Goal: Transaction & Acquisition: Purchase product/service

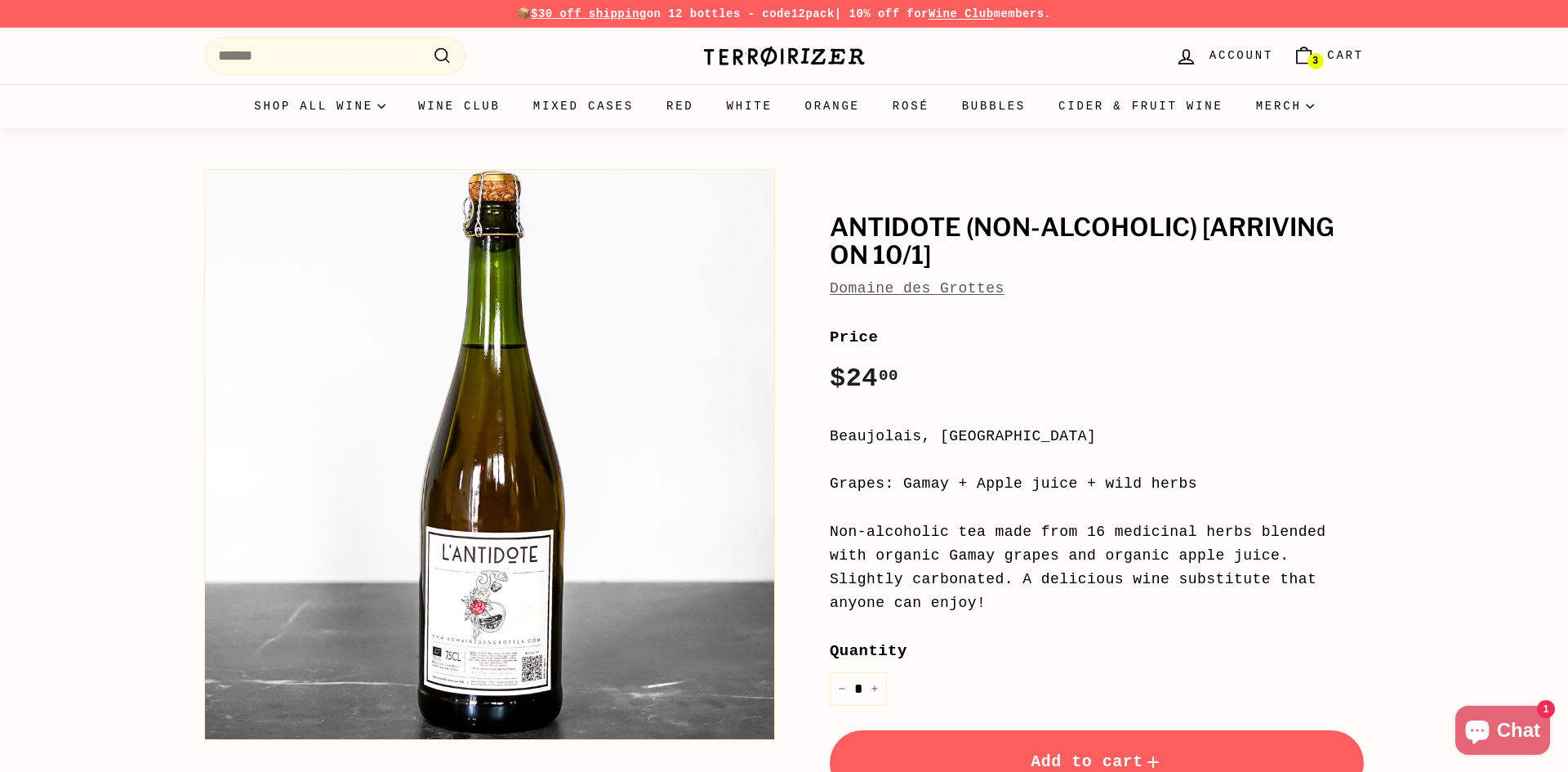
click at [975, 280] on link "Domaine des Grottes" at bounding box center [917, 288] width 175 height 16
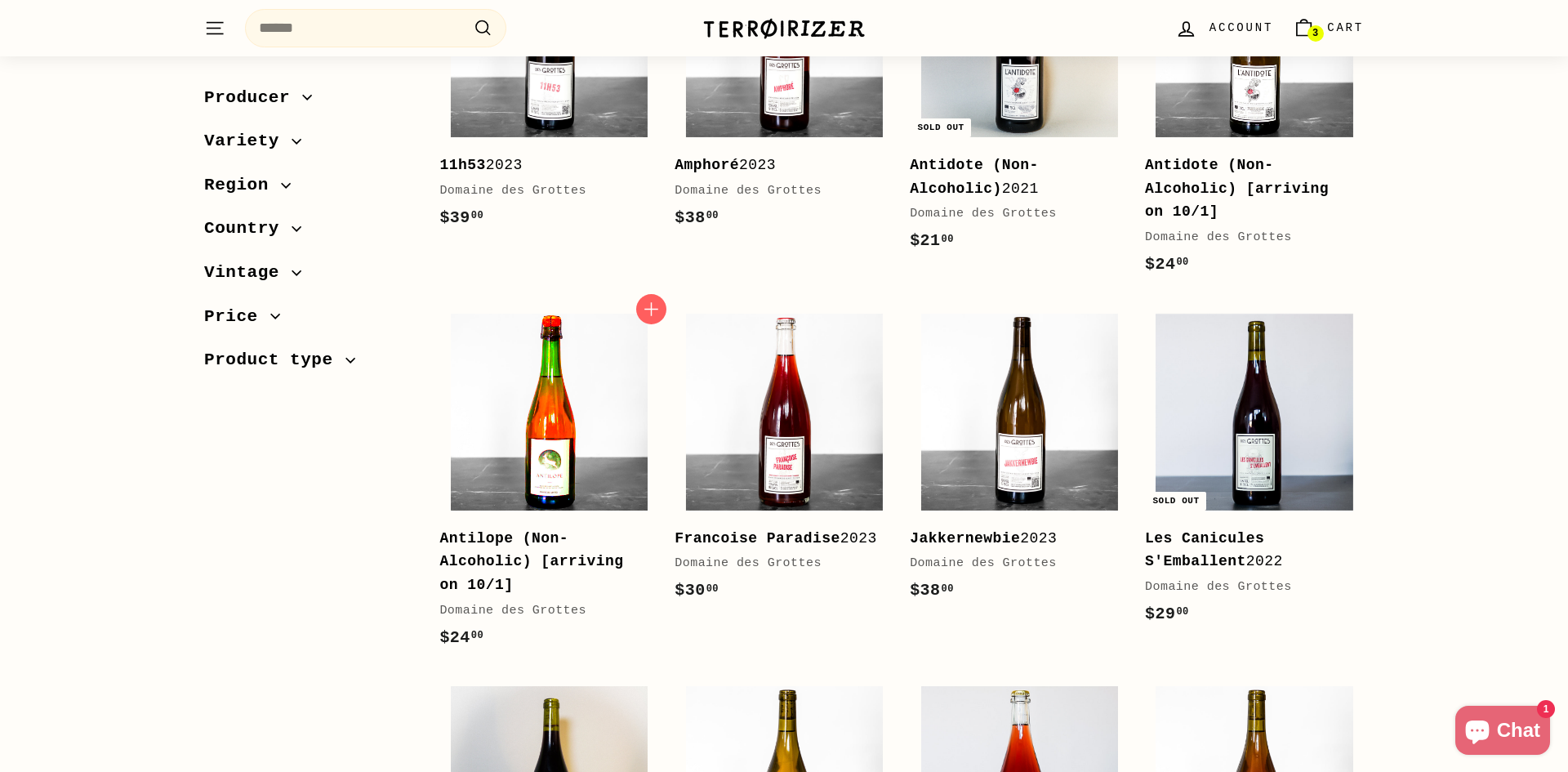
scroll to position [368, 0]
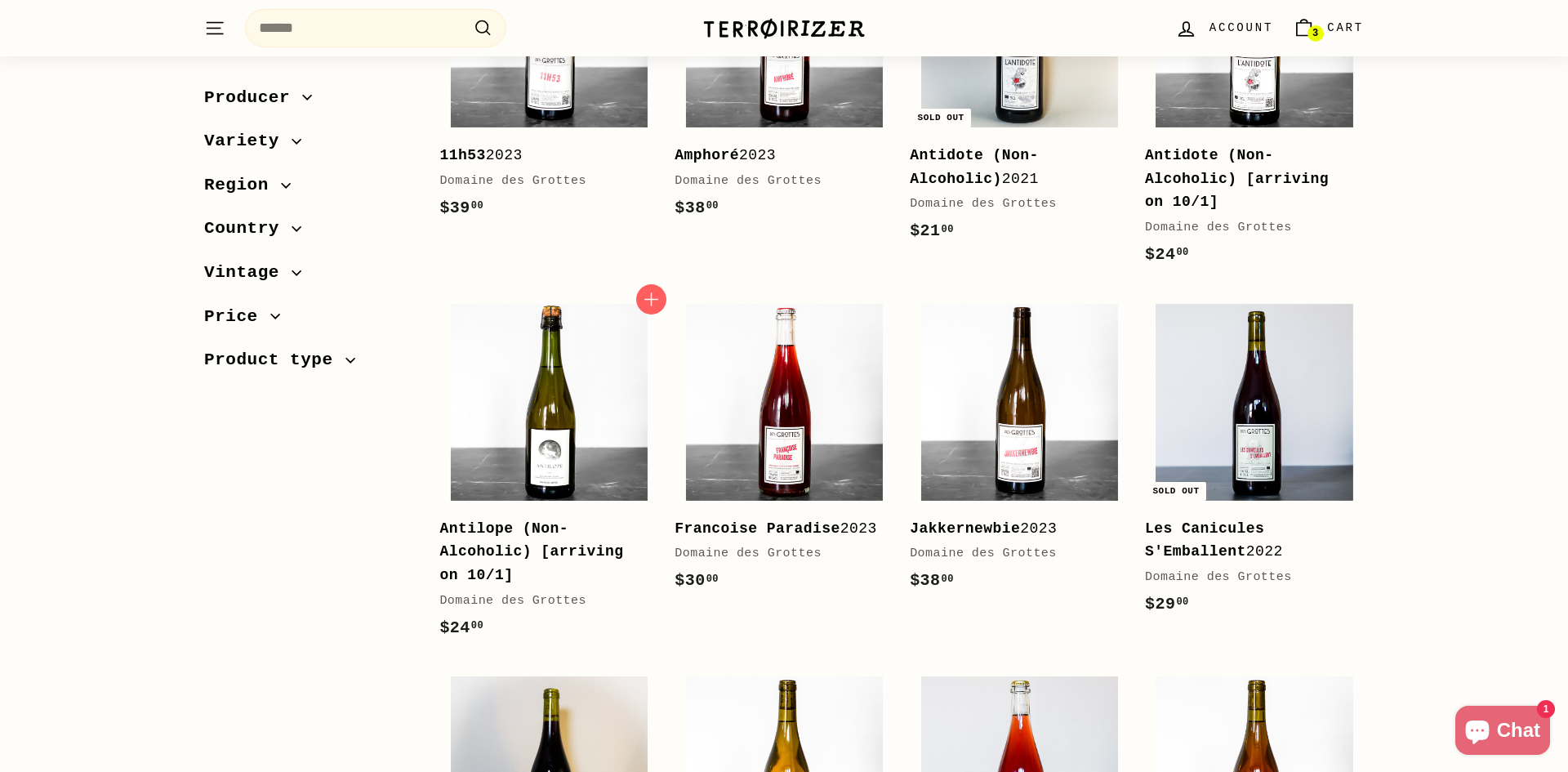
click at [514, 543] on b "Antilope (Non-Alcoholic) [arriving on 10/1]" at bounding box center [531, 553] width 184 height 64
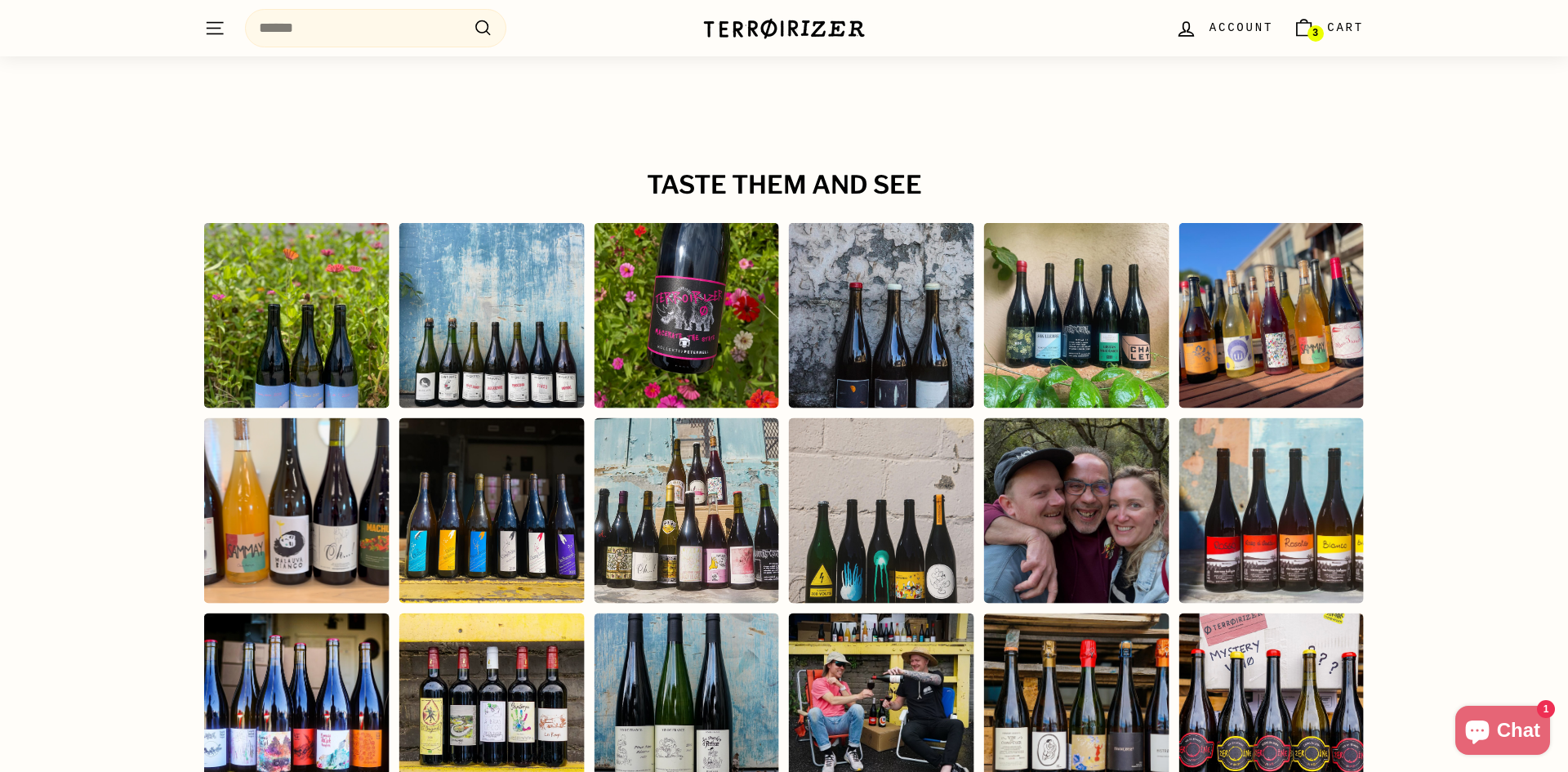
scroll to position [2883, 0]
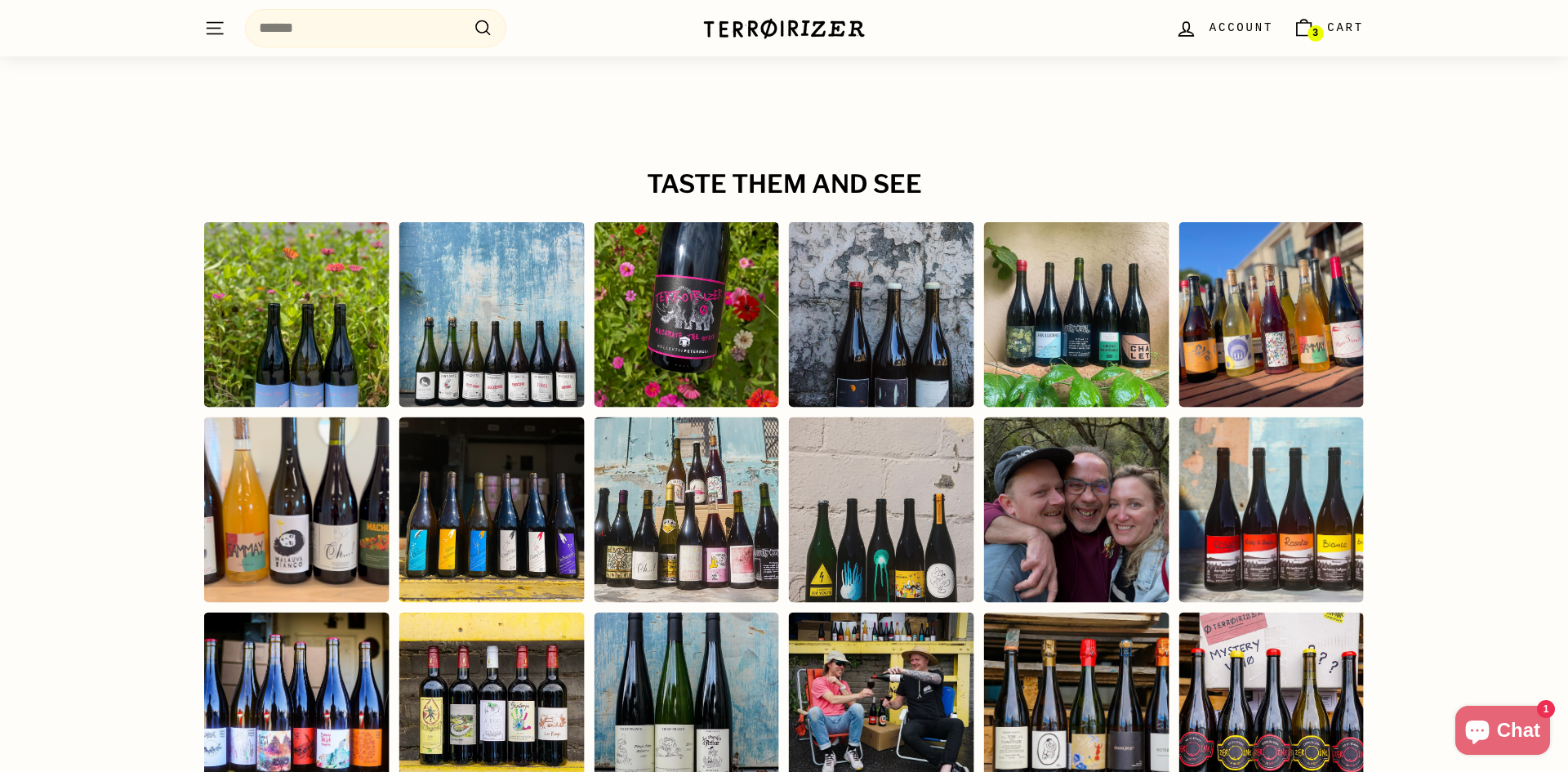
click at [1093, 482] on div "Instagram post opens in a popup" at bounding box center [1077, 511] width 185 height 186
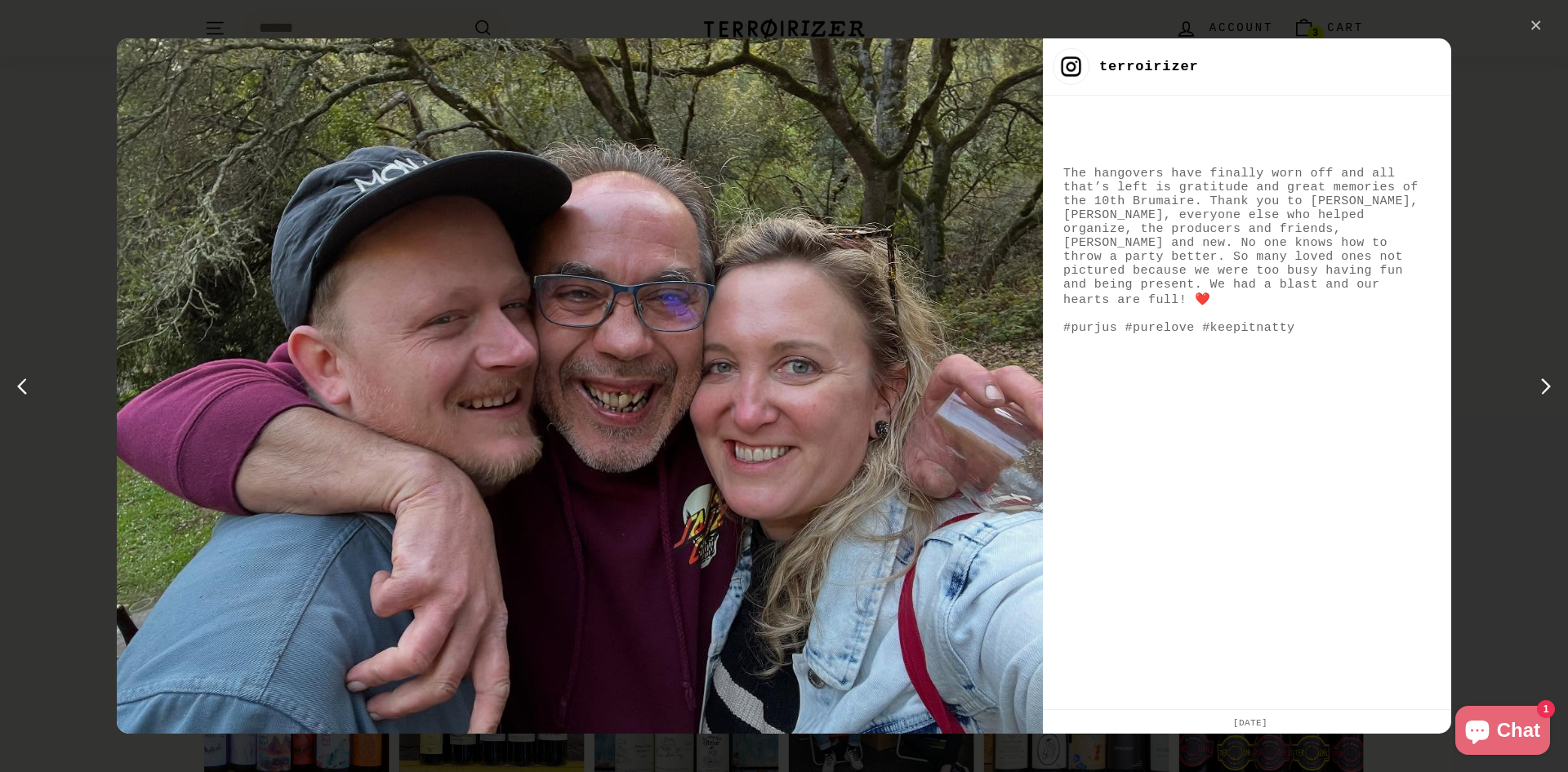
click at [1543, 16] on div "✕" at bounding box center [1536, 26] width 24 height 24
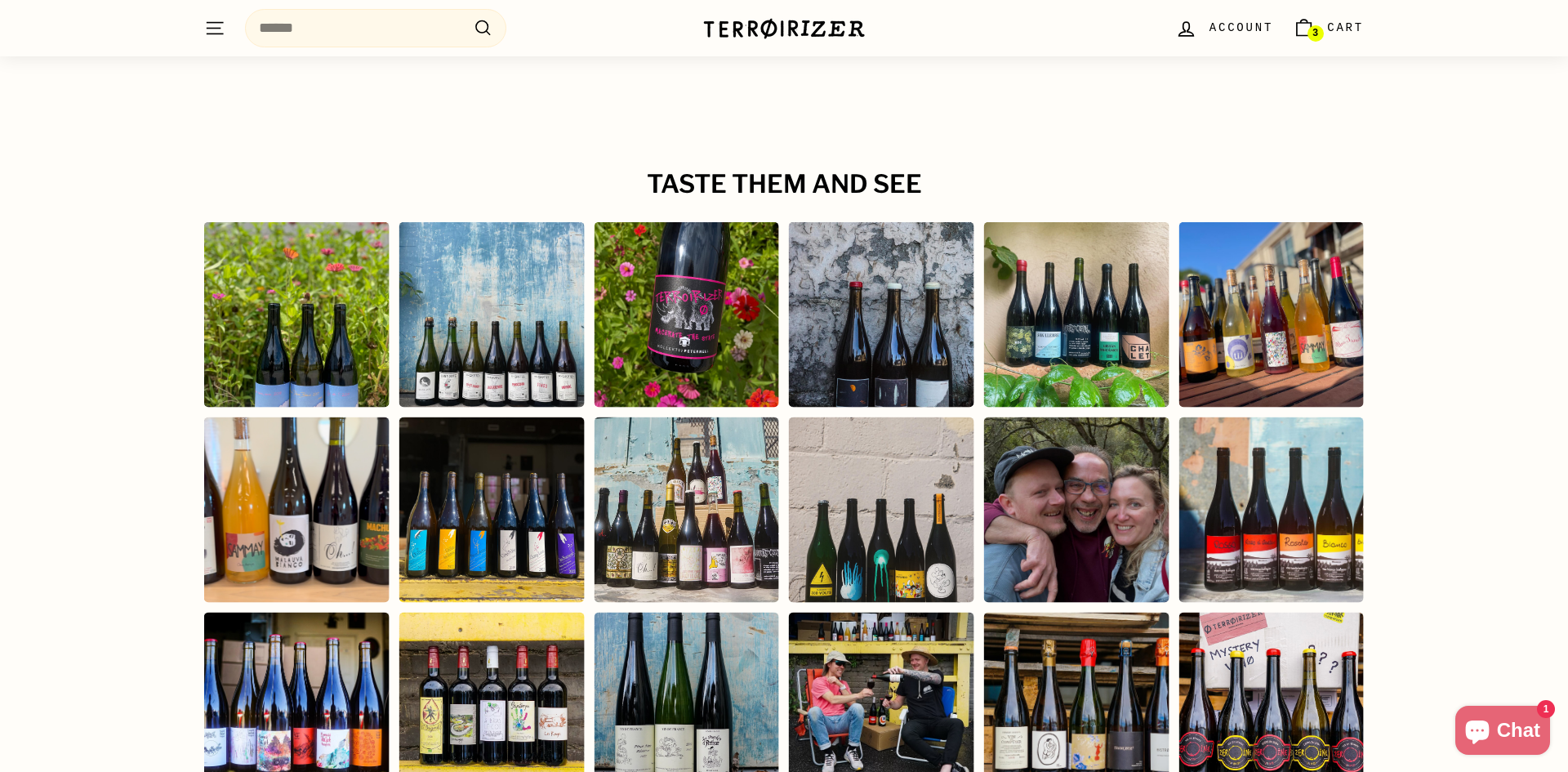
click at [236, 260] on div "Instagram post opens in a popup" at bounding box center [297, 315] width 185 height 186
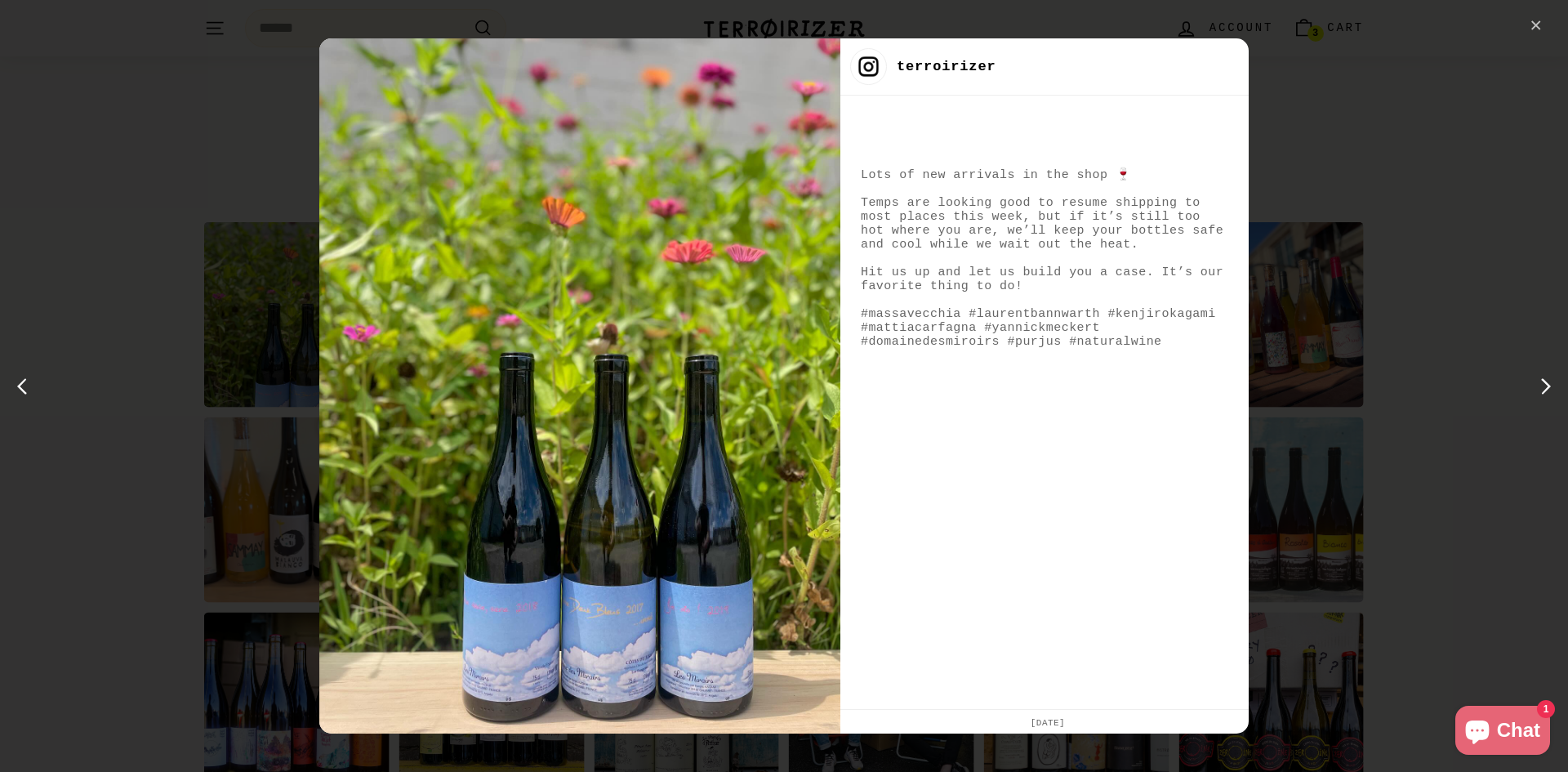
click at [1542, 24] on div "✕" at bounding box center [1536, 26] width 24 height 24
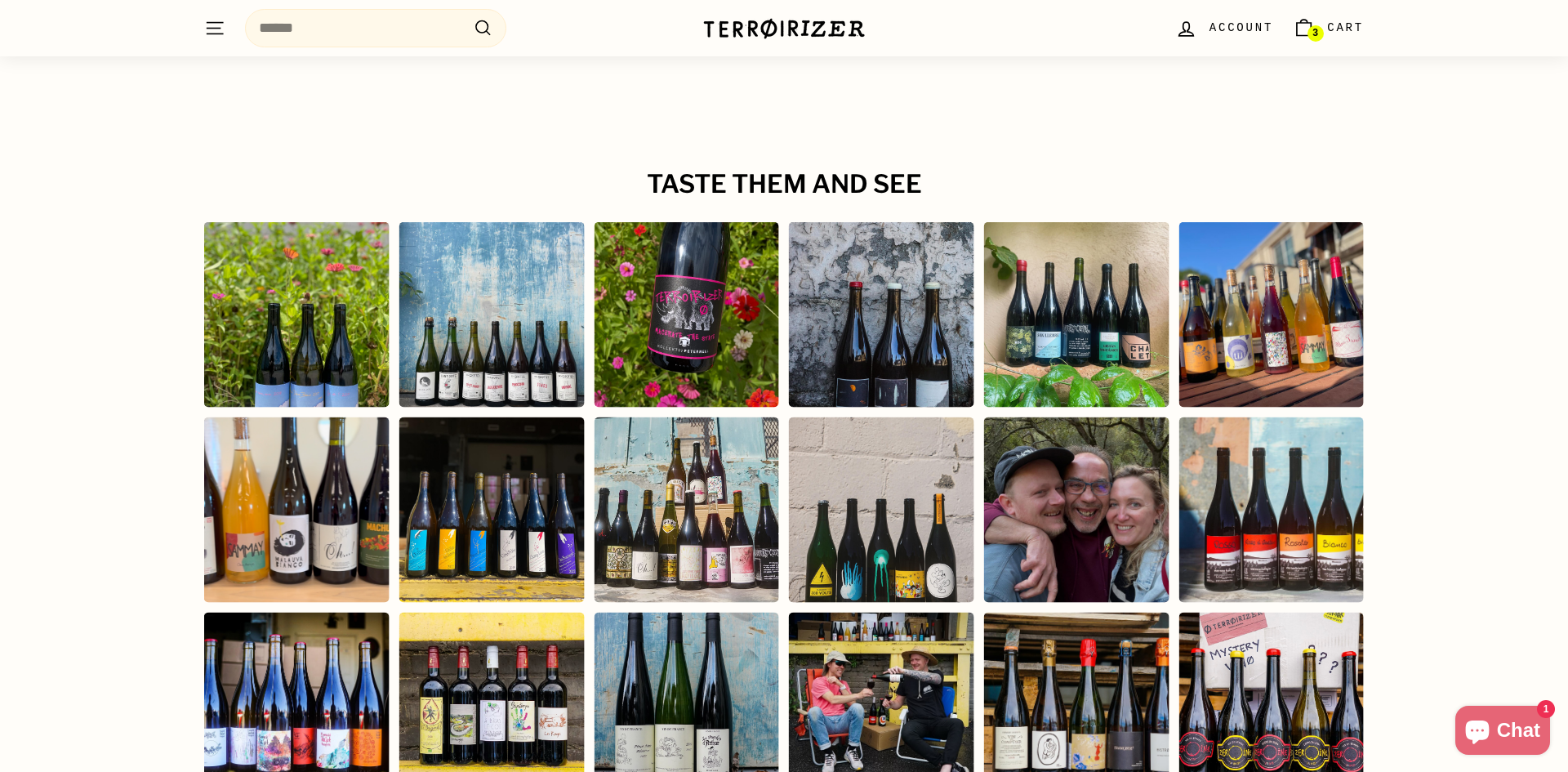
click at [541, 259] on div "Instagram post opens in a popup" at bounding box center [492, 315] width 185 height 186
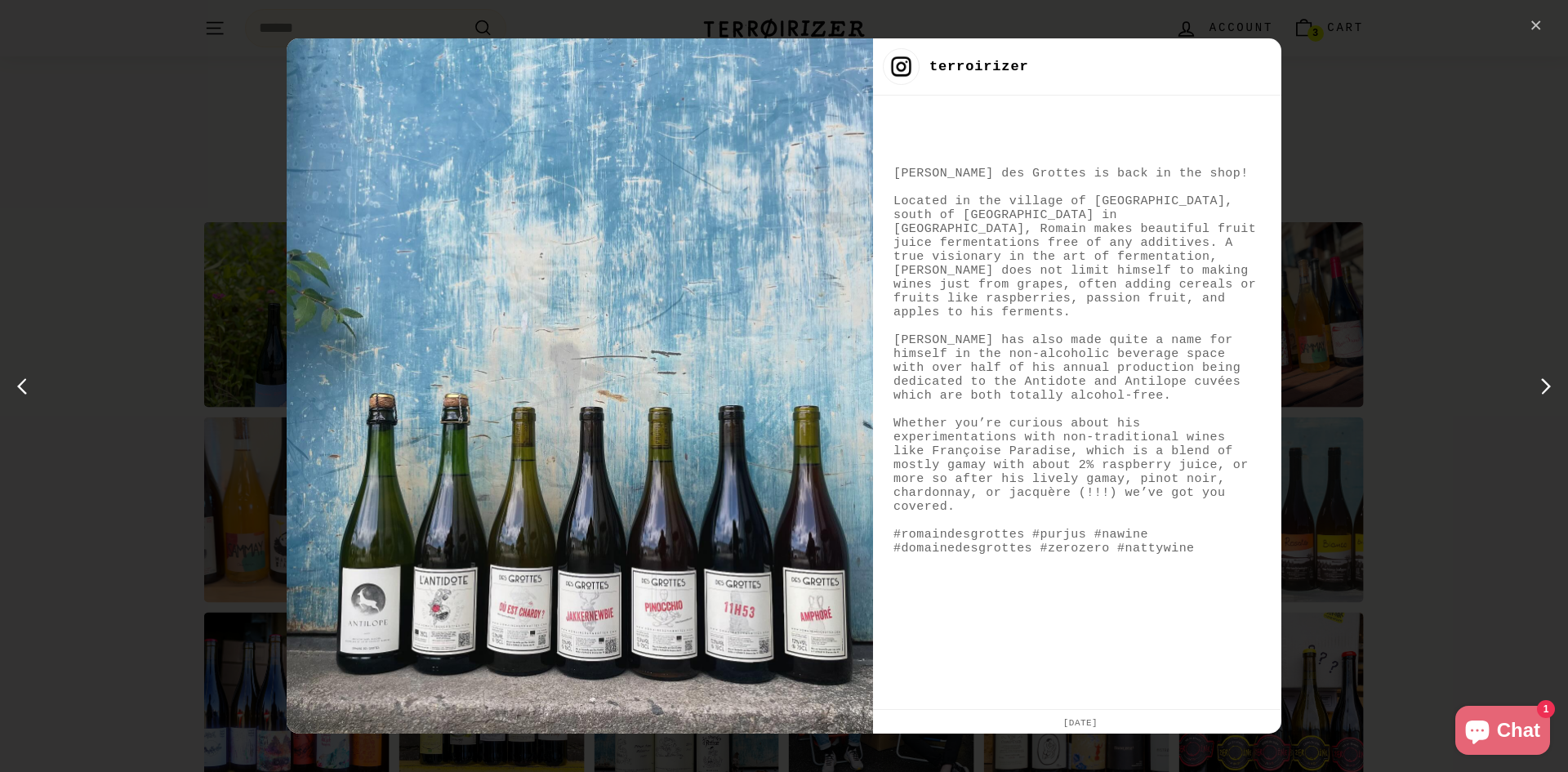
click at [1537, 29] on div "✕" at bounding box center [1536, 26] width 24 height 24
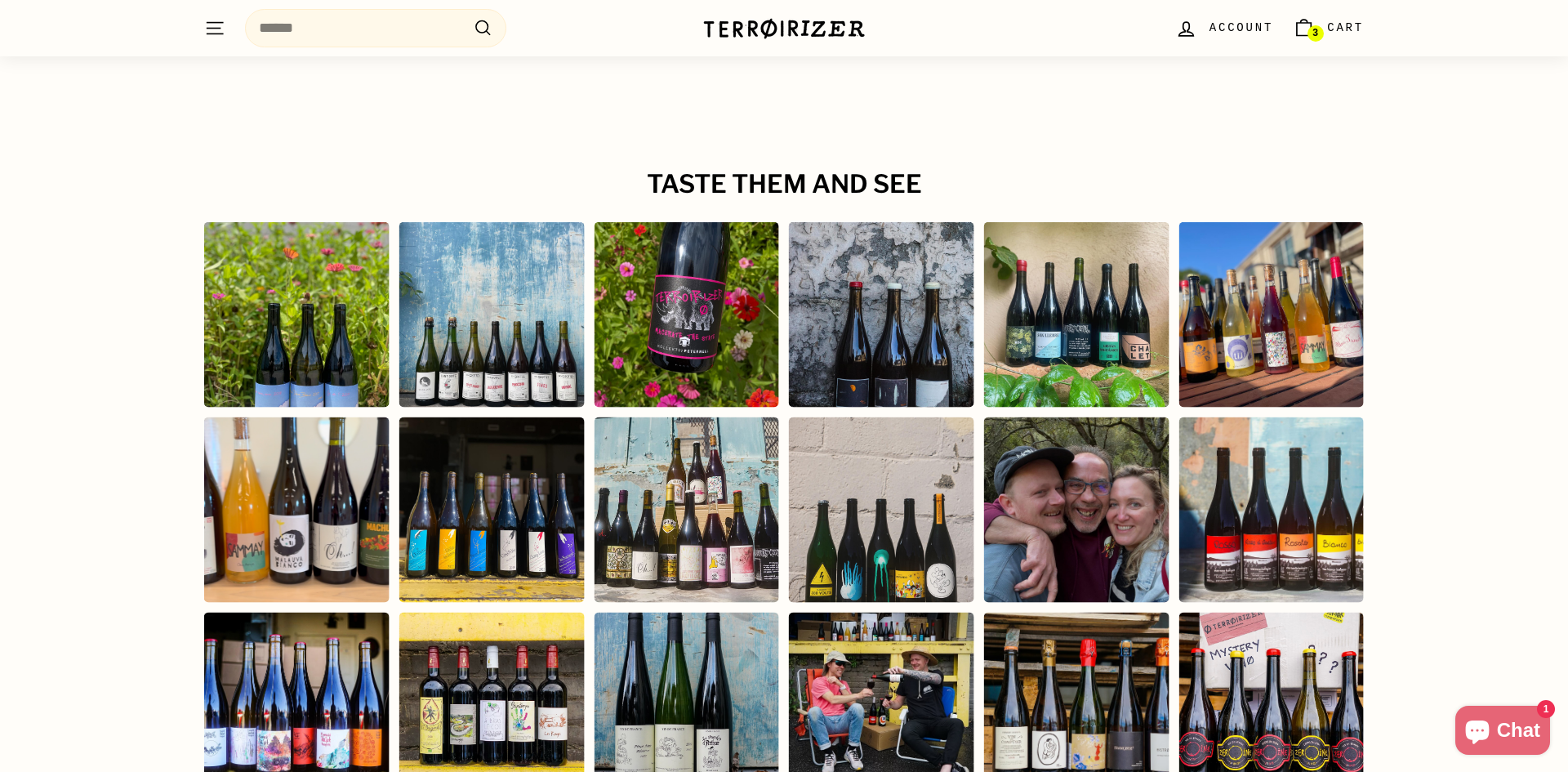
click at [903, 618] on div "Instagram post opens in a popup" at bounding box center [881, 705] width 185 height 186
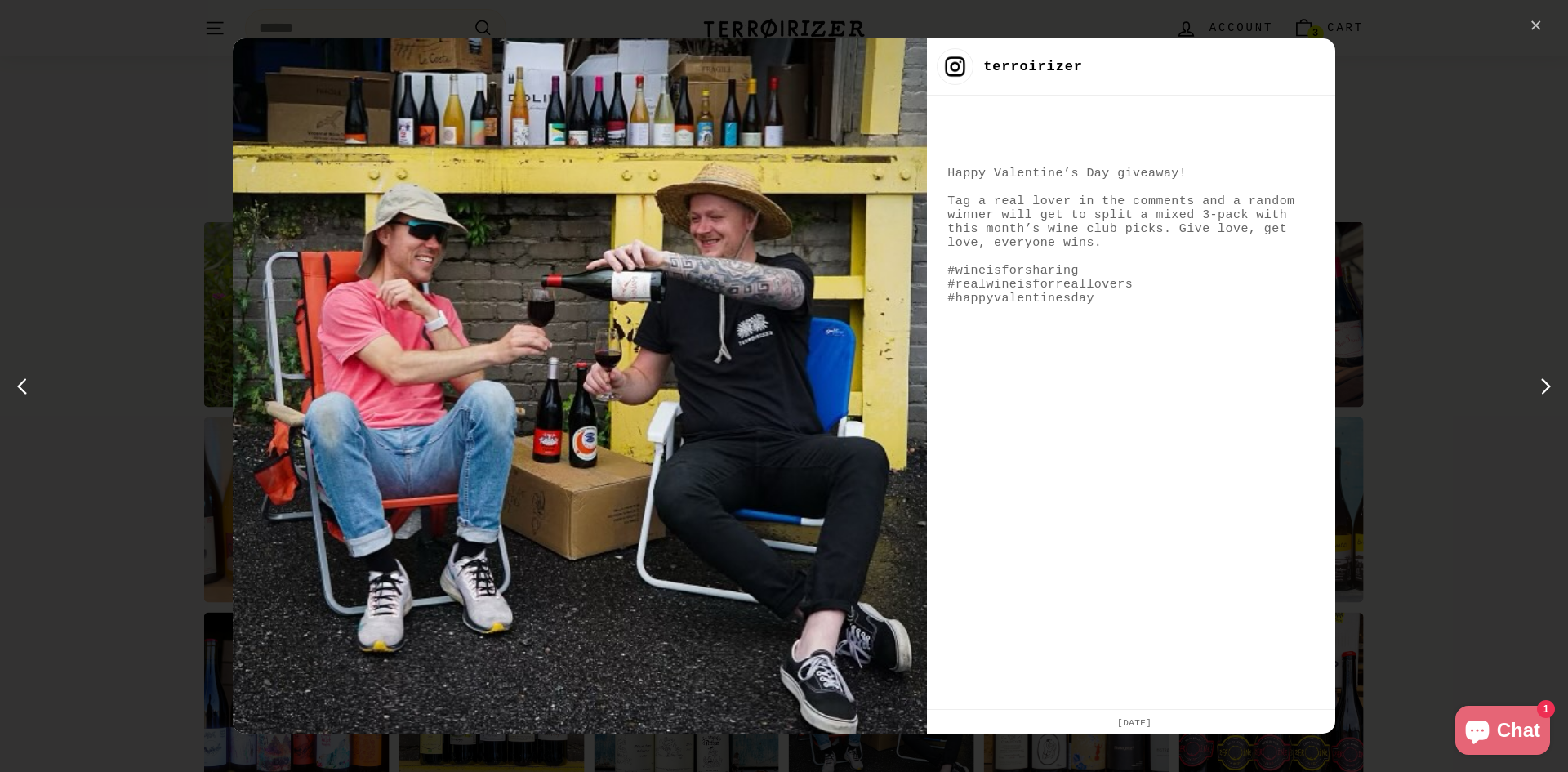
click at [1537, 21] on div "✕" at bounding box center [1536, 26] width 24 height 24
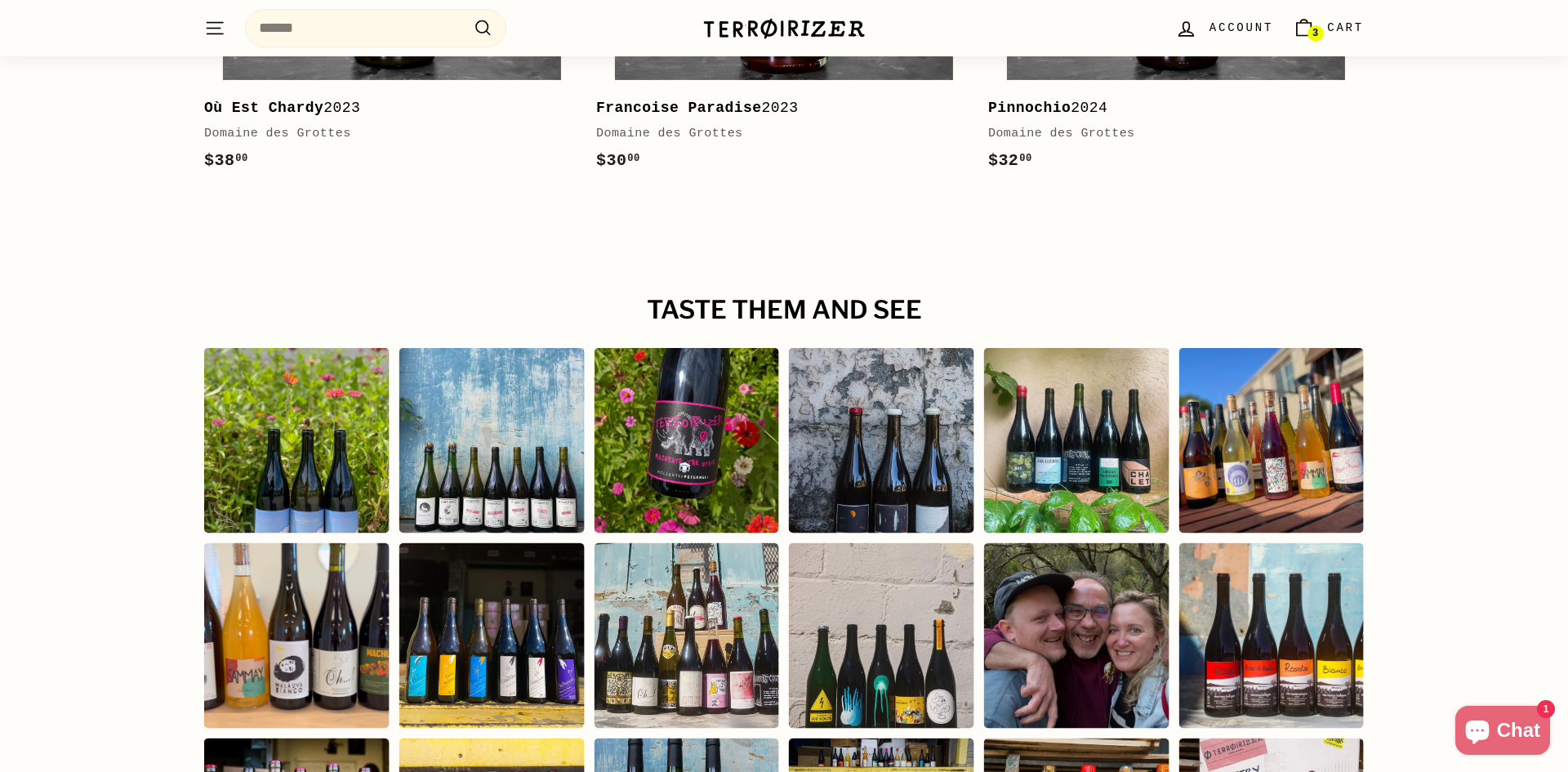
scroll to position [2754, 0]
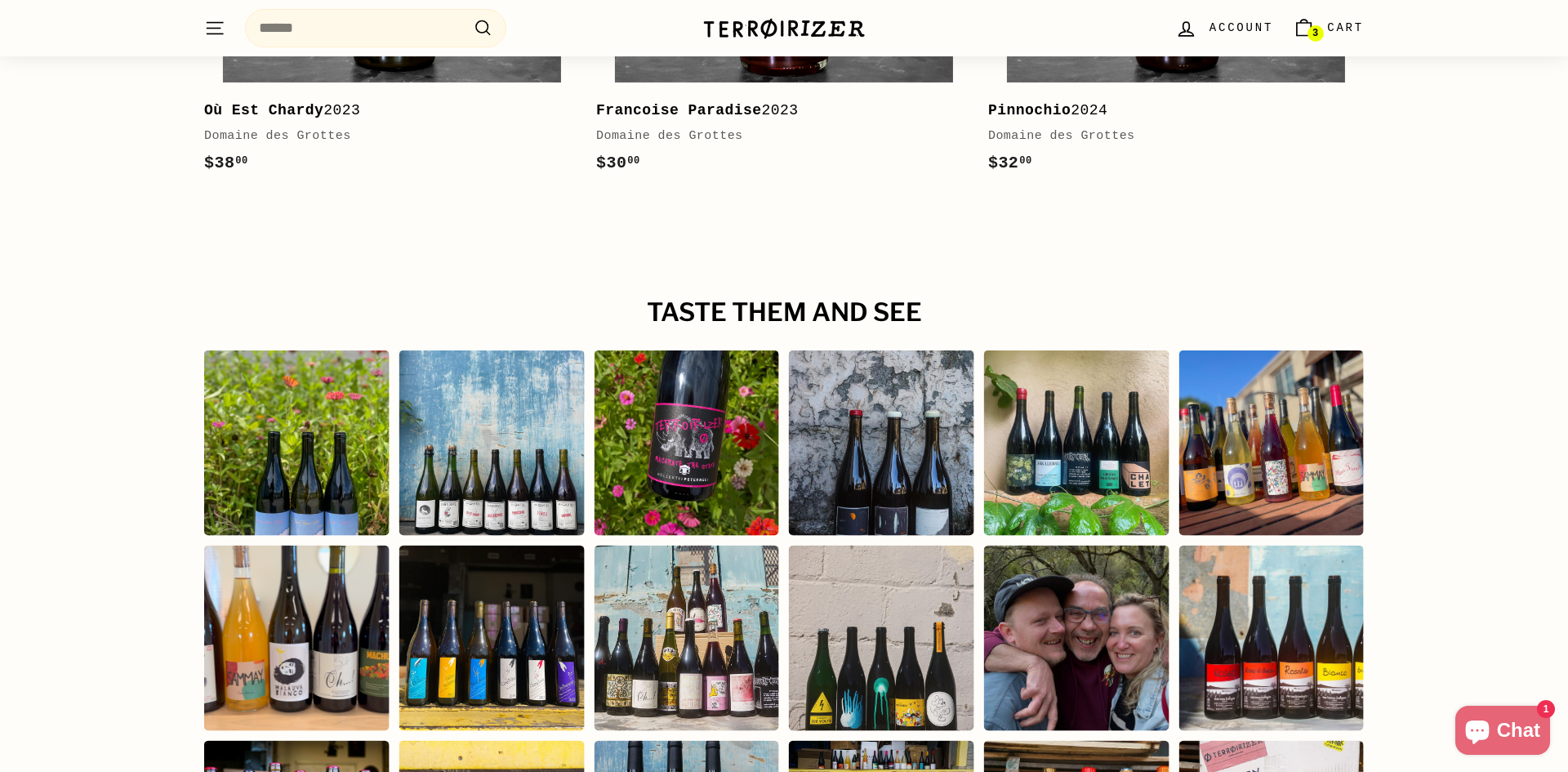
click at [730, 388] on div "Instagram post opens in a popup" at bounding box center [687, 443] width 185 height 186
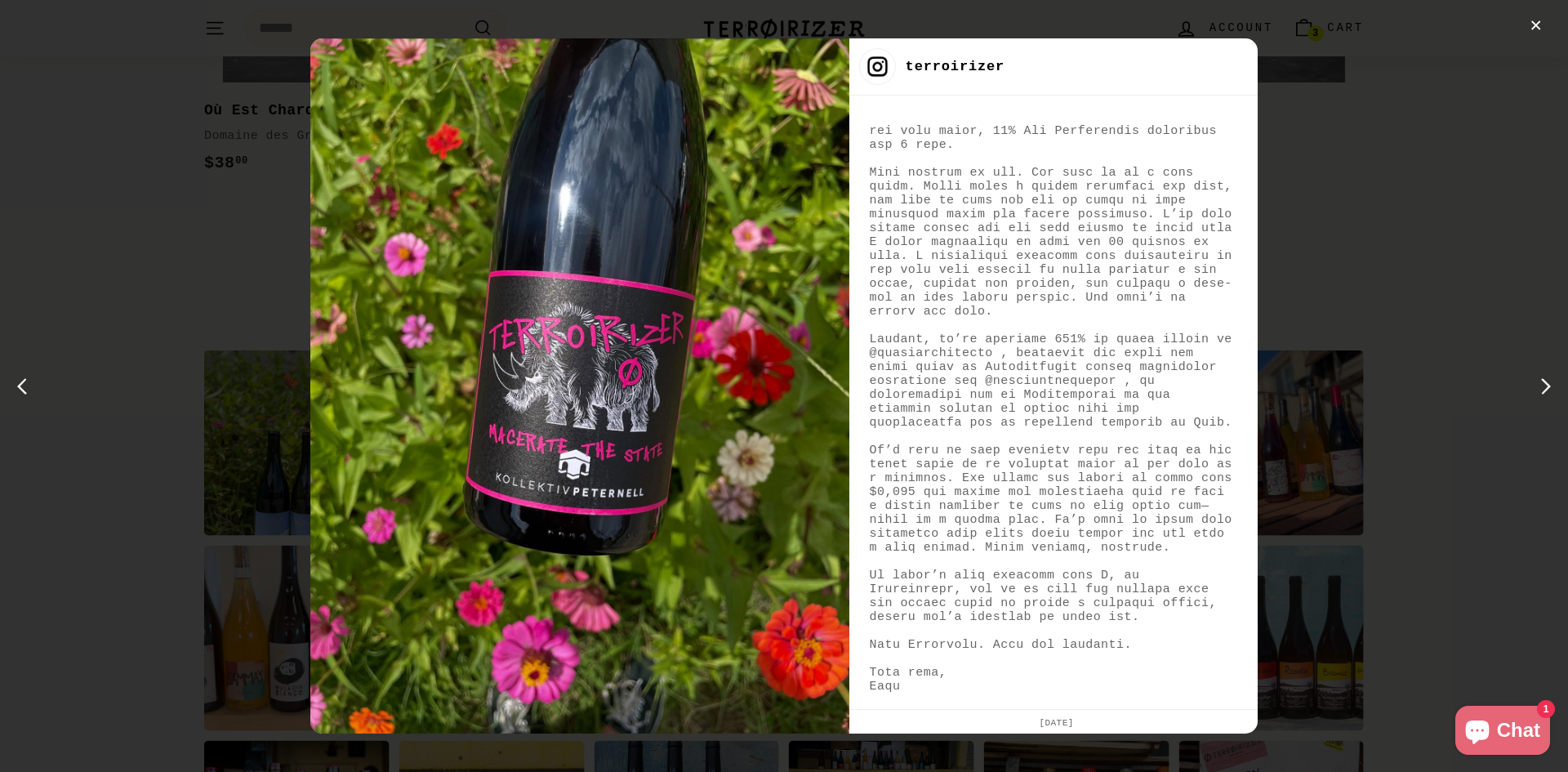
scroll to position [0, 0]
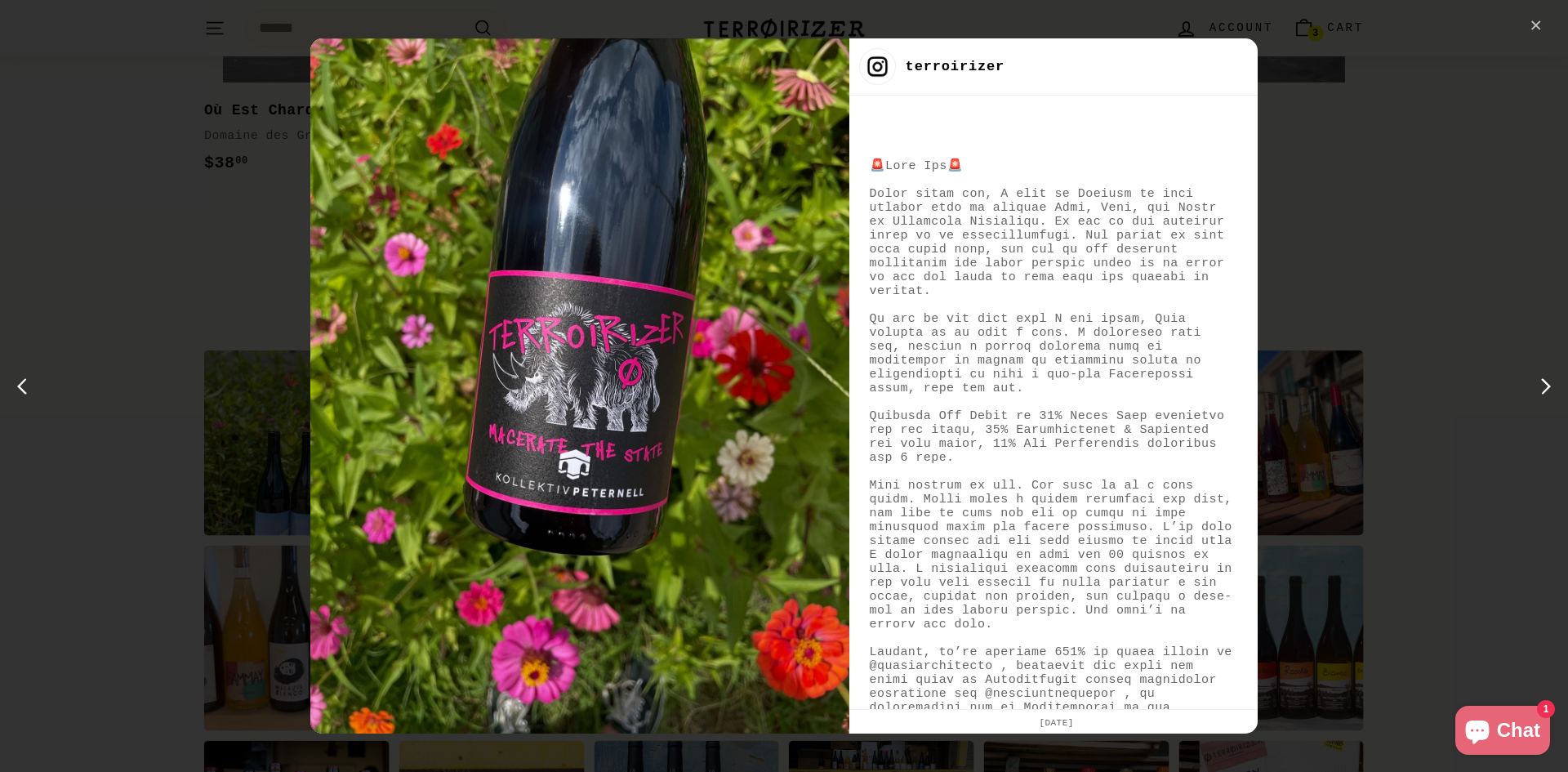
click at [1543, 22] on div "✕" at bounding box center [1536, 26] width 24 height 24
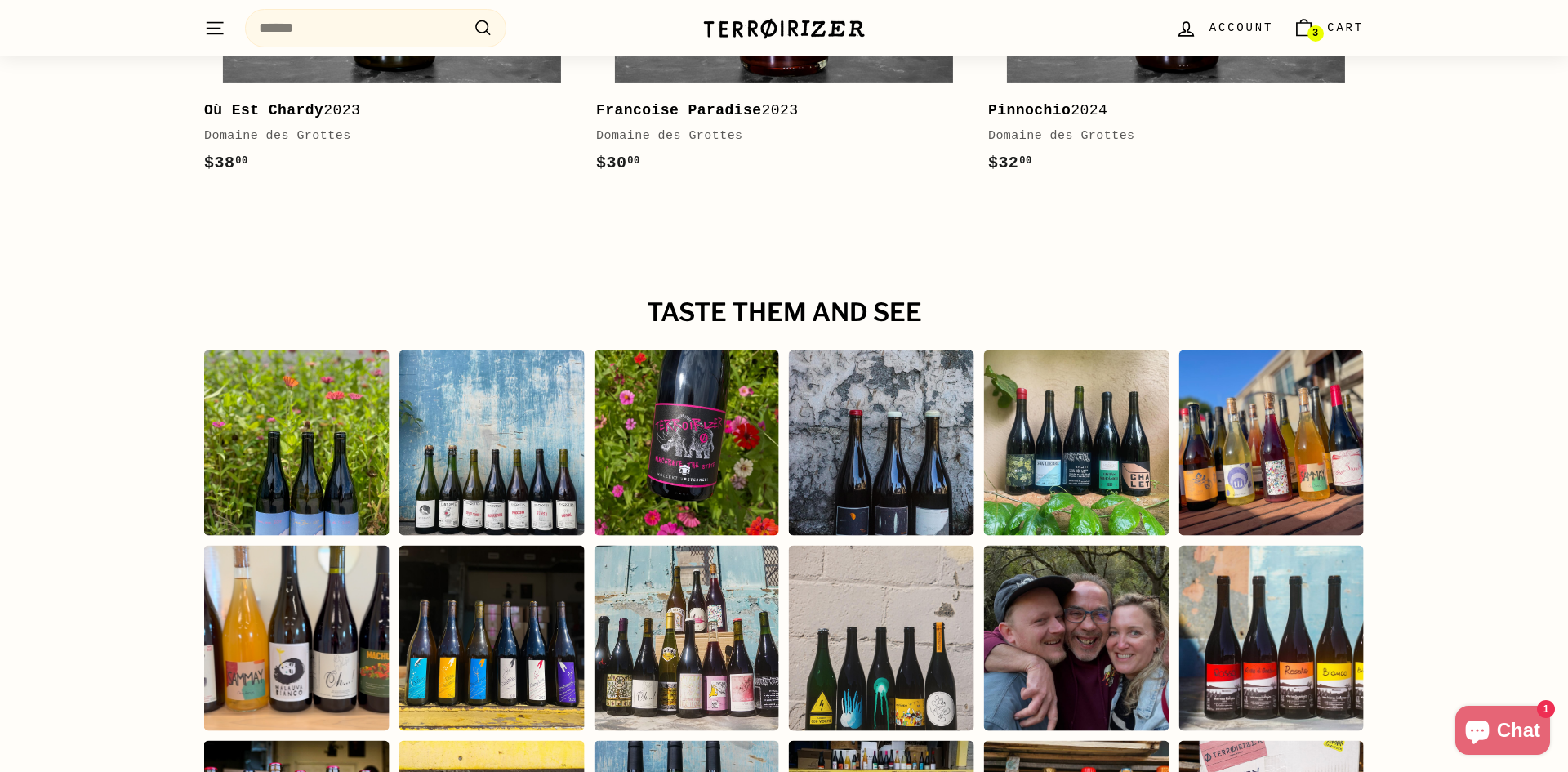
click at [702, 350] on div "Instagram post opens in a popup" at bounding box center [687, 443] width 185 height 186
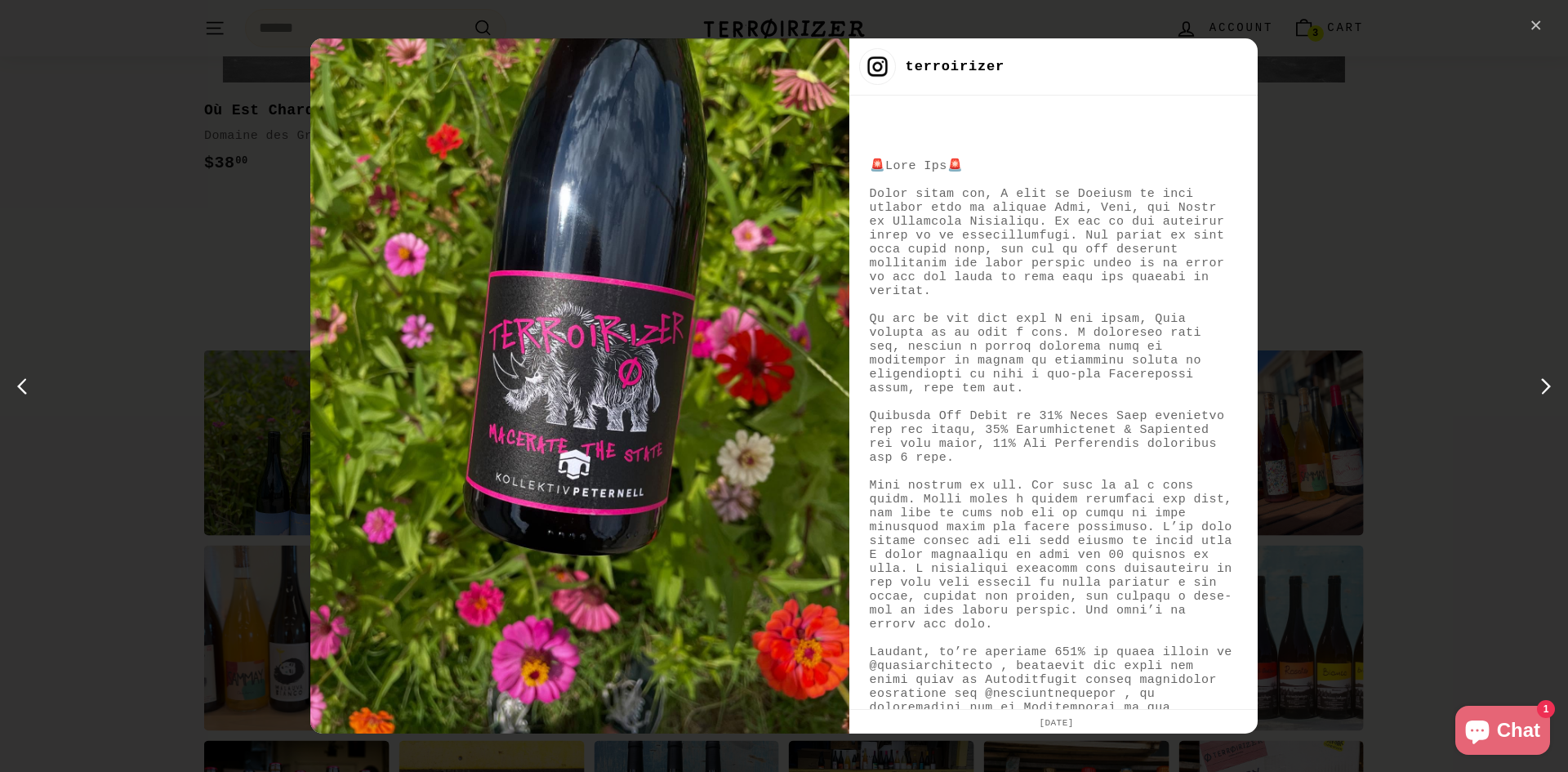
click at [1532, 23] on div "✕" at bounding box center [1536, 26] width 24 height 24
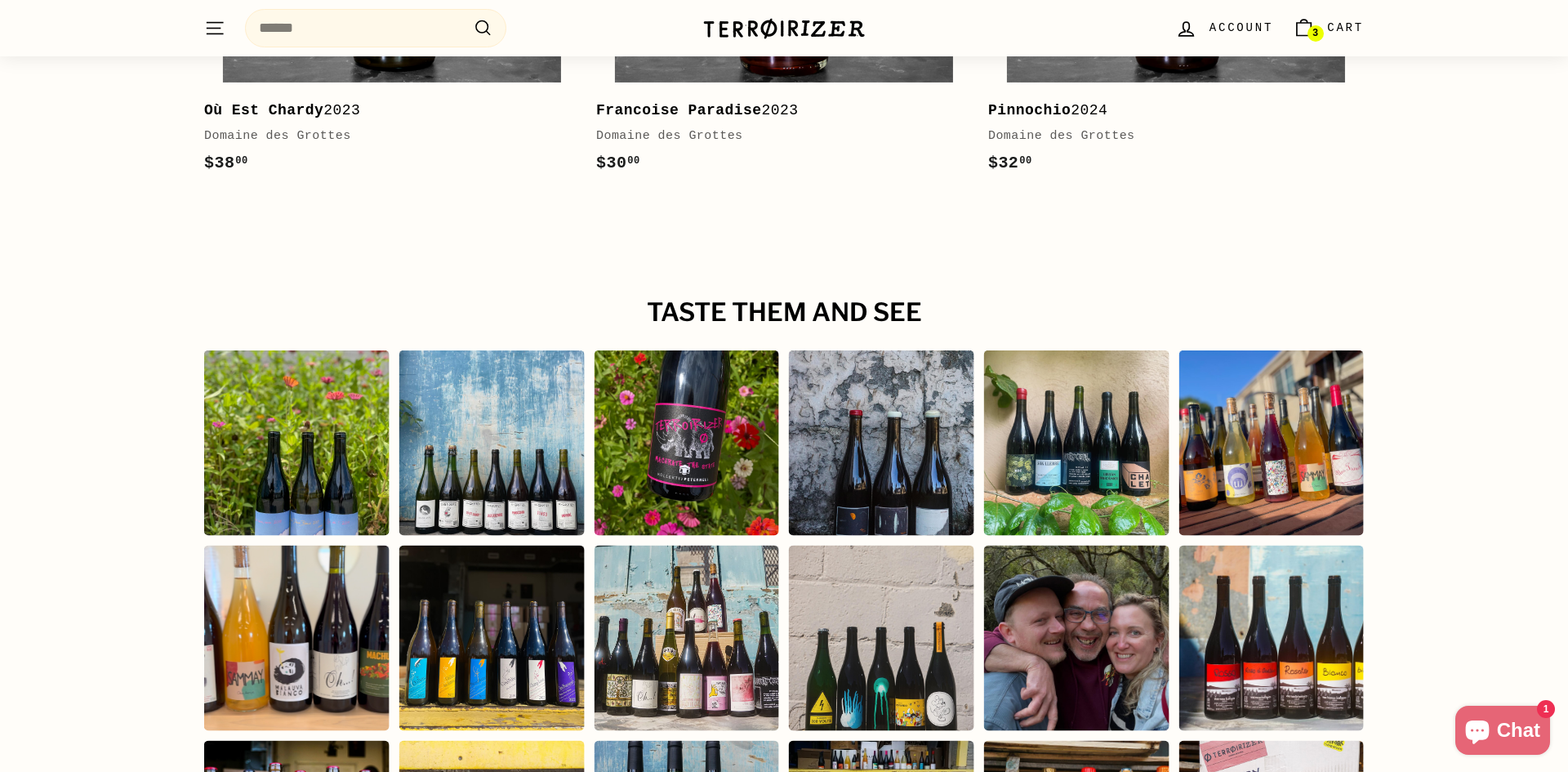
click at [1089, 572] on div "Instagram post opens in a popup" at bounding box center [1077, 639] width 185 height 186
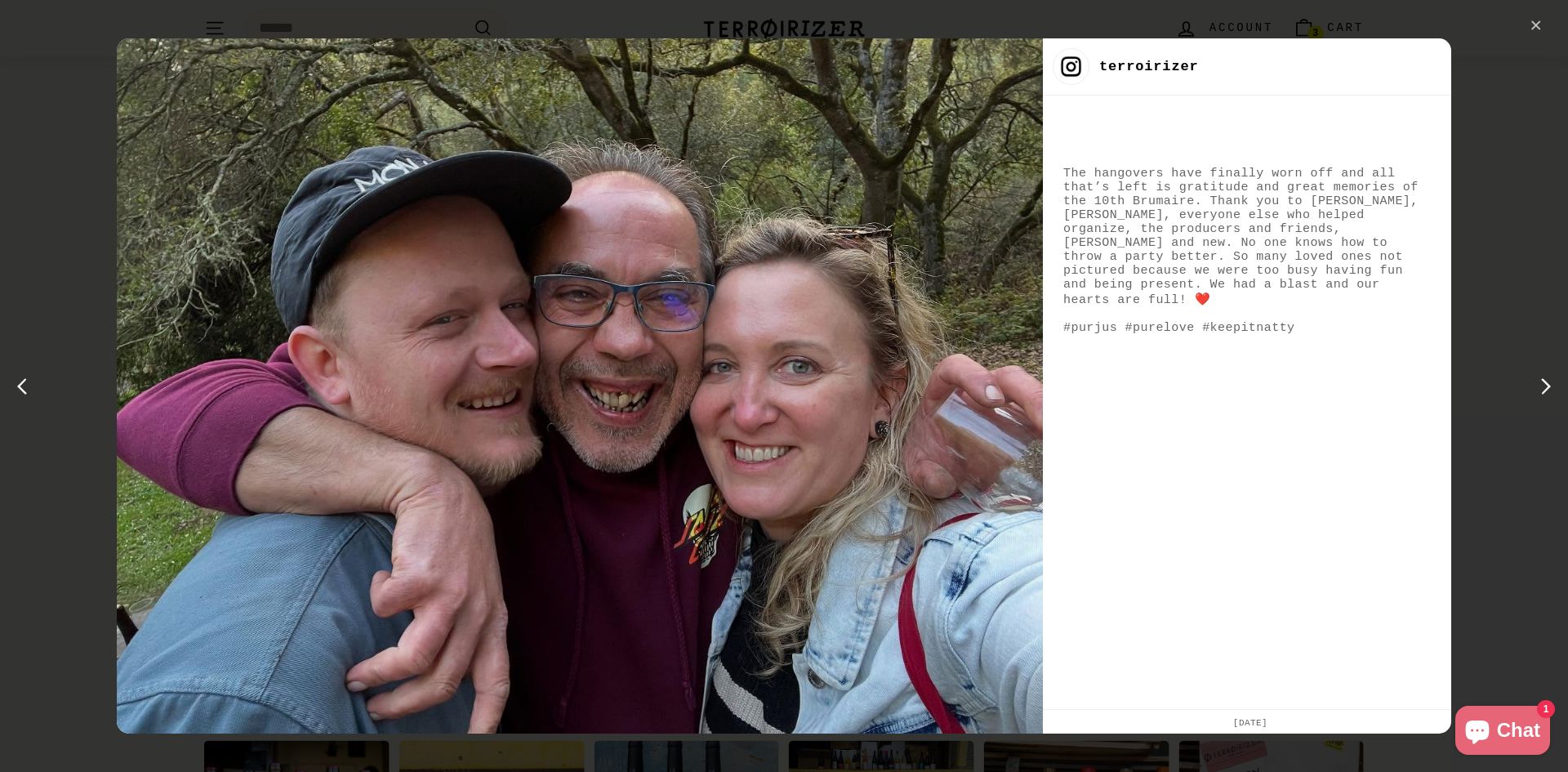
click at [1532, 28] on div "✕" at bounding box center [1536, 26] width 24 height 24
